Goal: Task Accomplishment & Management: Complete application form

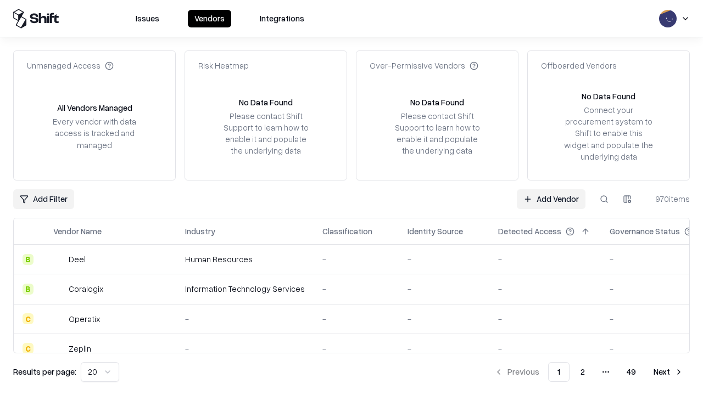
click at [551, 199] on link "Add Vendor" at bounding box center [551, 199] width 69 height 20
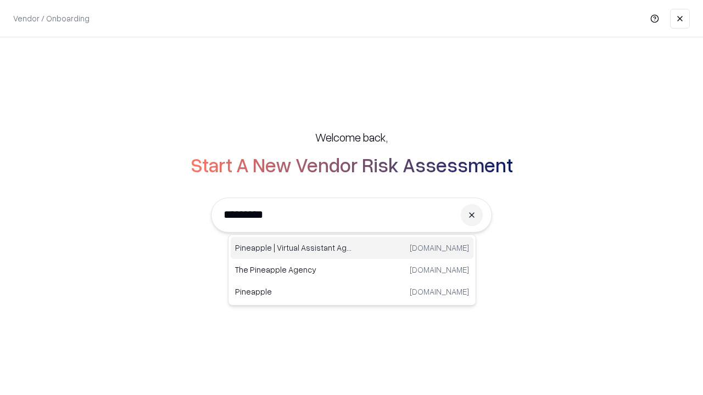
click at [352, 248] on div "Pineapple | Virtual Assistant Agency [DOMAIN_NAME]" at bounding box center [352, 248] width 243 height 22
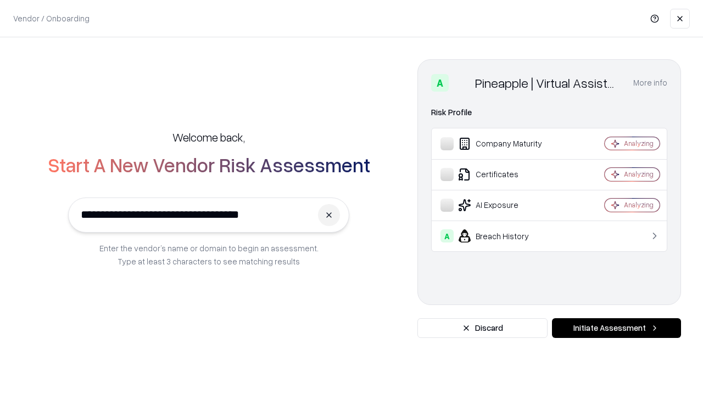
type input "**********"
click at [616, 328] on button "Initiate Assessment" at bounding box center [616, 328] width 129 height 20
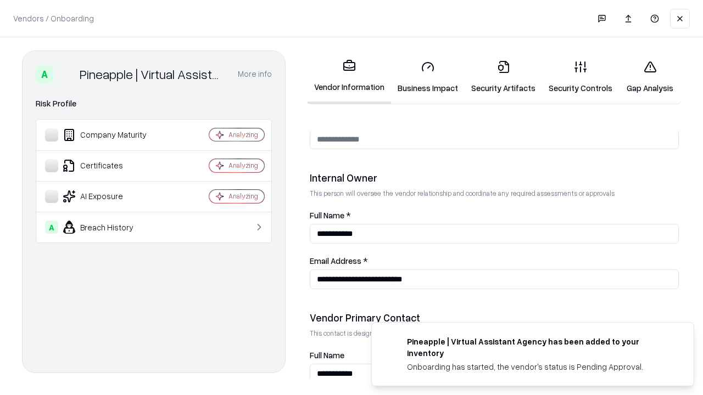
scroll to position [569, 0]
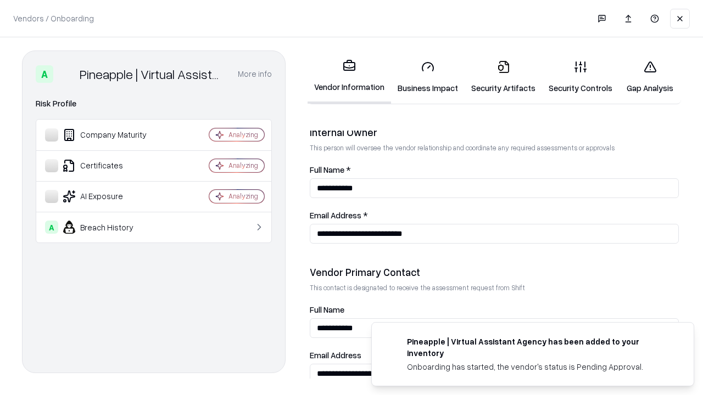
click at [428, 77] on link "Business Impact" at bounding box center [428, 77] width 74 height 51
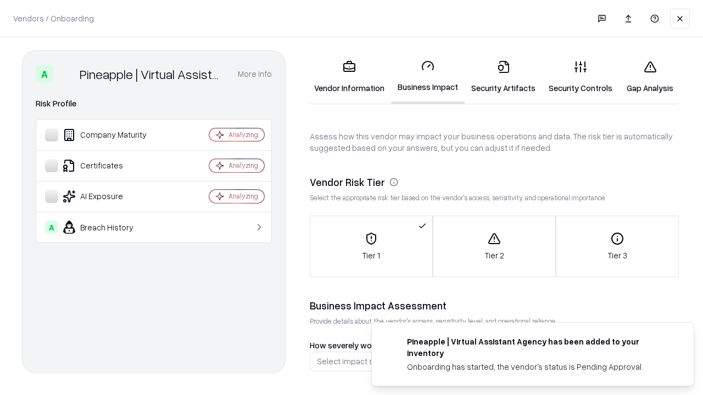
click at [649, 77] on link "Gap Analysis" at bounding box center [650, 77] width 62 height 51
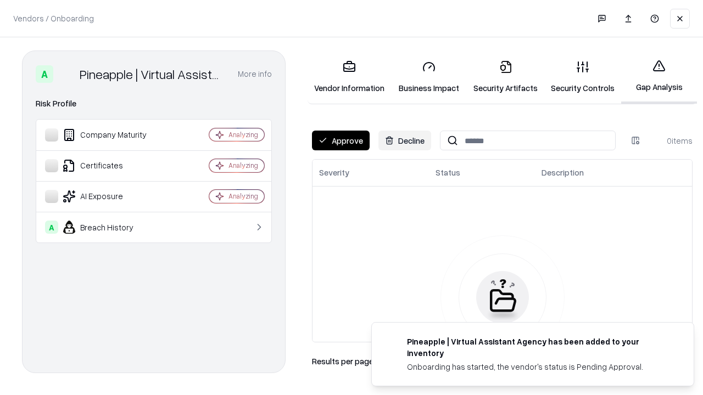
click at [340, 141] on button "Approve" at bounding box center [341, 141] width 58 height 20
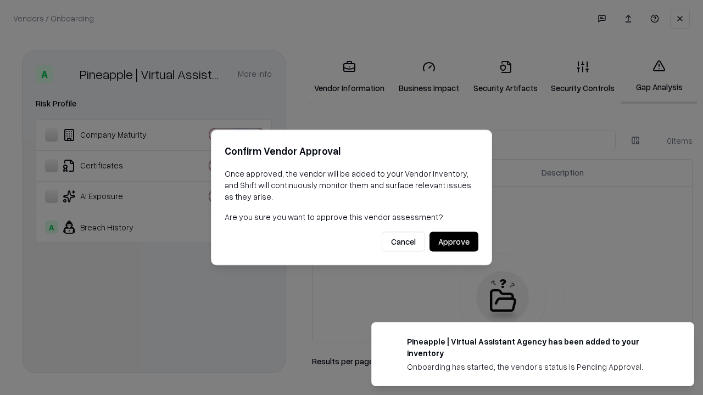
click at [453, 242] on button "Approve" at bounding box center [453, 242] width 49 height 20
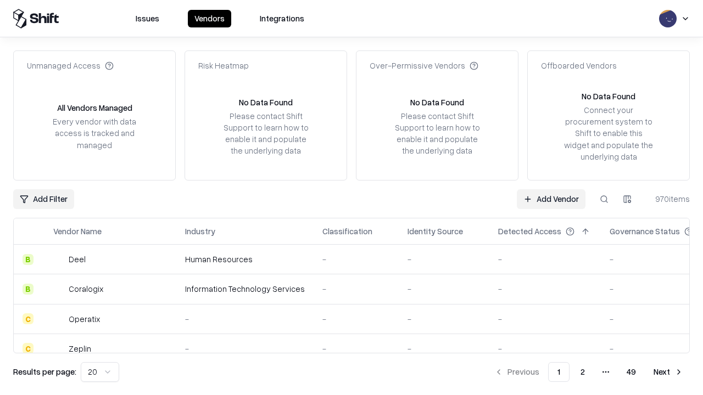
type input "**********"
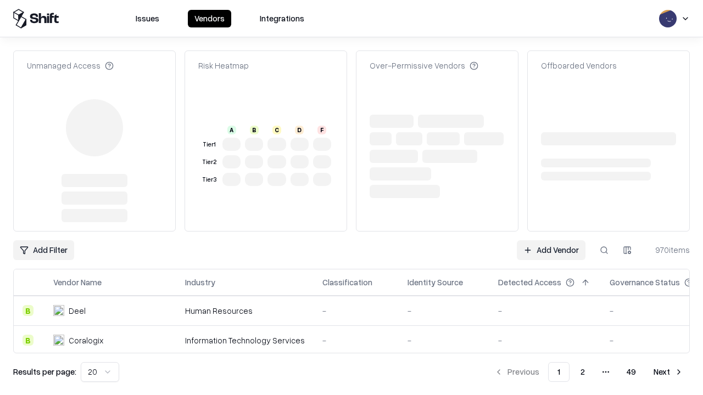
click at [551, 240] on link "Add Vendor" at bounding box center [551, 250] width 69 height 20
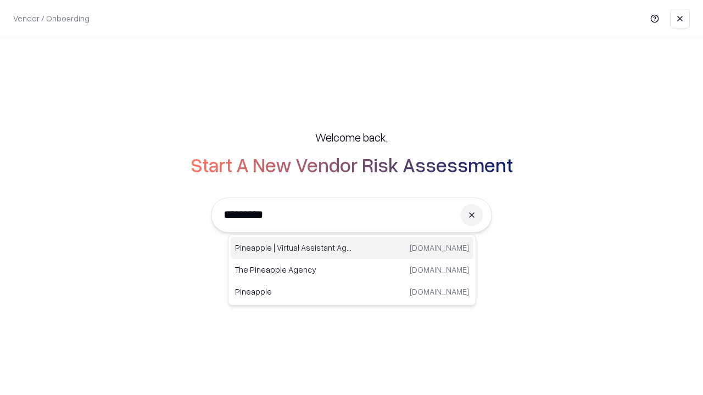
click at [352, 248] on div "Pineapple | Virtual Assistant Agency [DOMAIN_NAME]" at bounding box center [352, 248] width 243 height 22
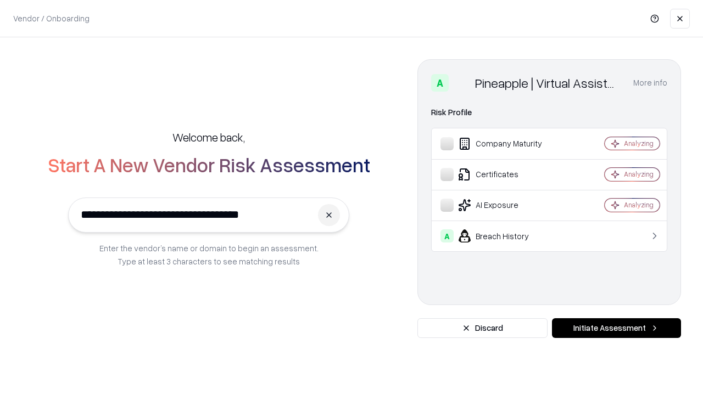
type input "**********"
click at [616, 328] on button "Initiate Assessment" at bounding box center [616, 328] width 129 height 20
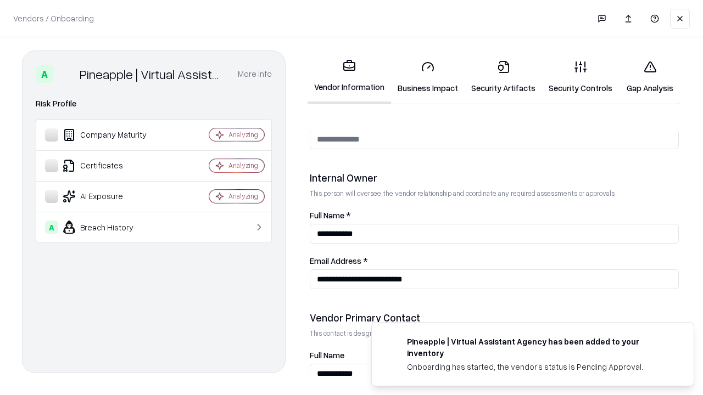
scroll to position [569, 0]
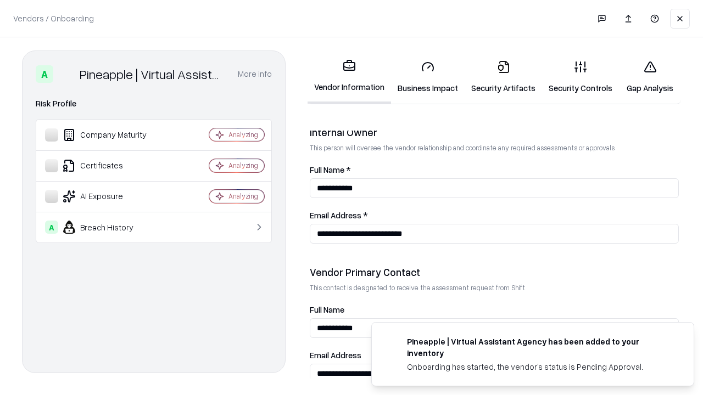
click at [649, 77] on link "Gap Analysis" at bounding box center [650, 77] width 62 height 51
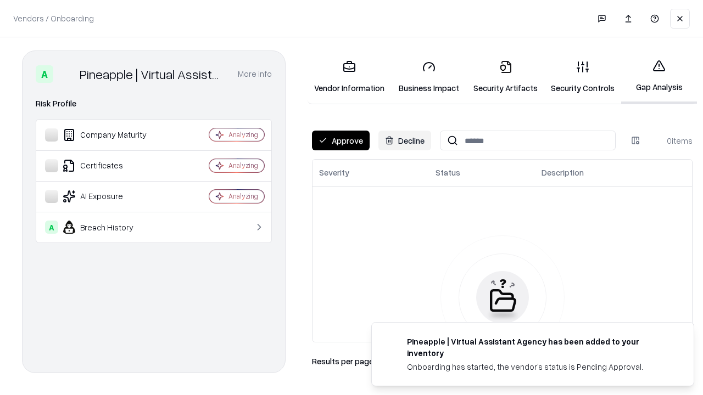
click at [340, 141] on button "Approve" at bounding box center [341, 141] width 58 height 20
